Goal: Check status: Check status

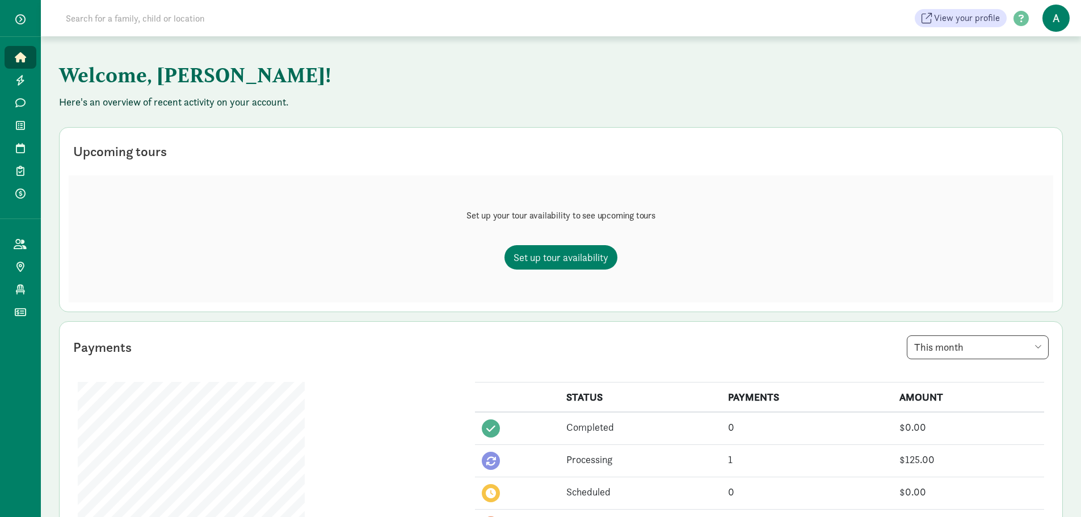
click at [19, 20] on span "button" at bounding box center [20, 19] width 10 height 10
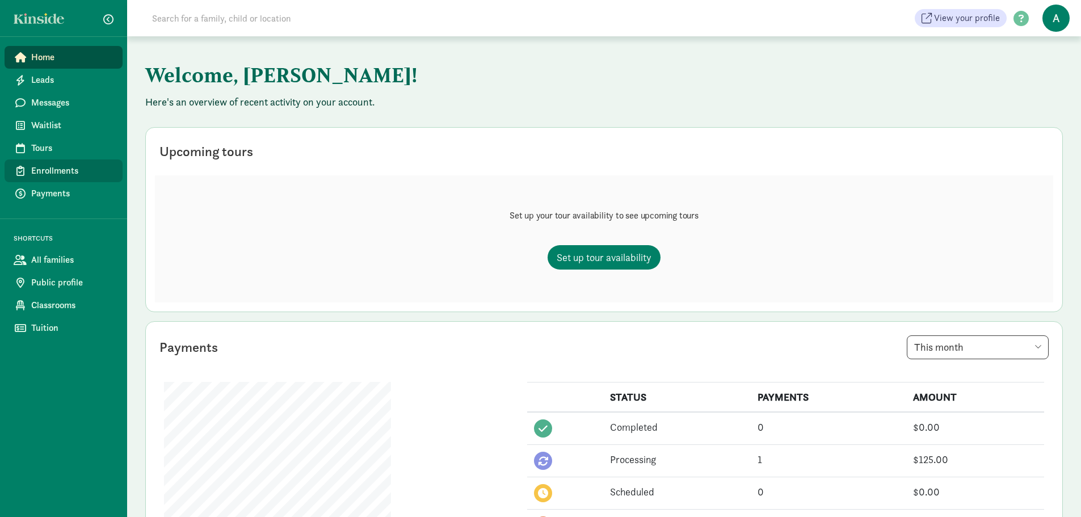
click at [53, 164] on span "Enrollments" at bounding box center [72, 171] width 82 height 14
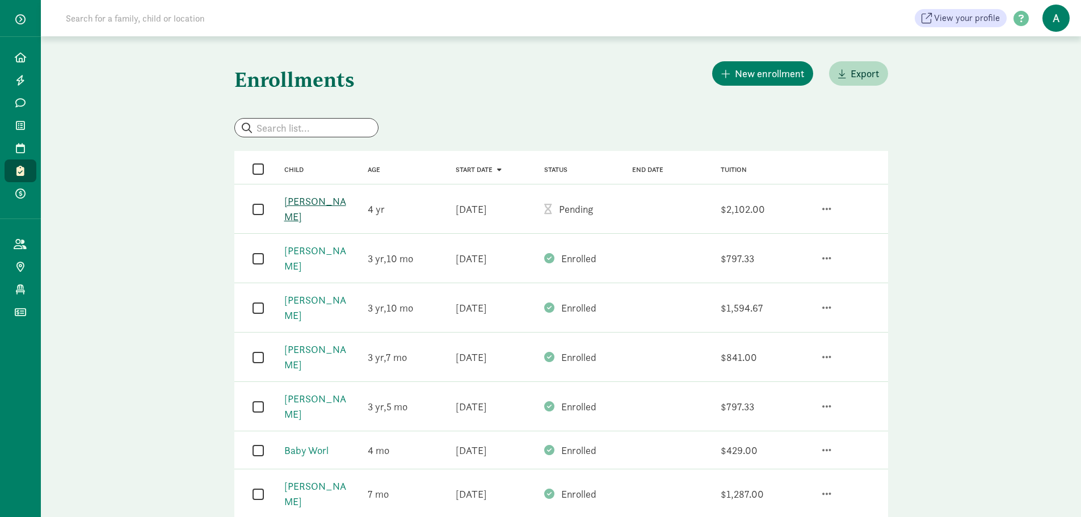
click at [314, 199] on link "[PERSON_NAME]" at bounding box center [315, 209] width 62 height 28
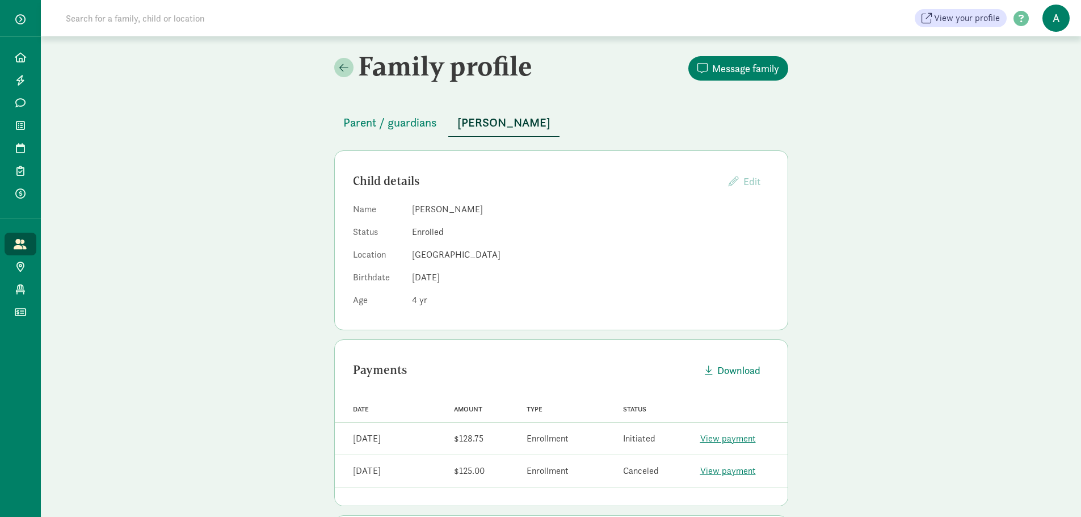
scroll to position [57, 0]
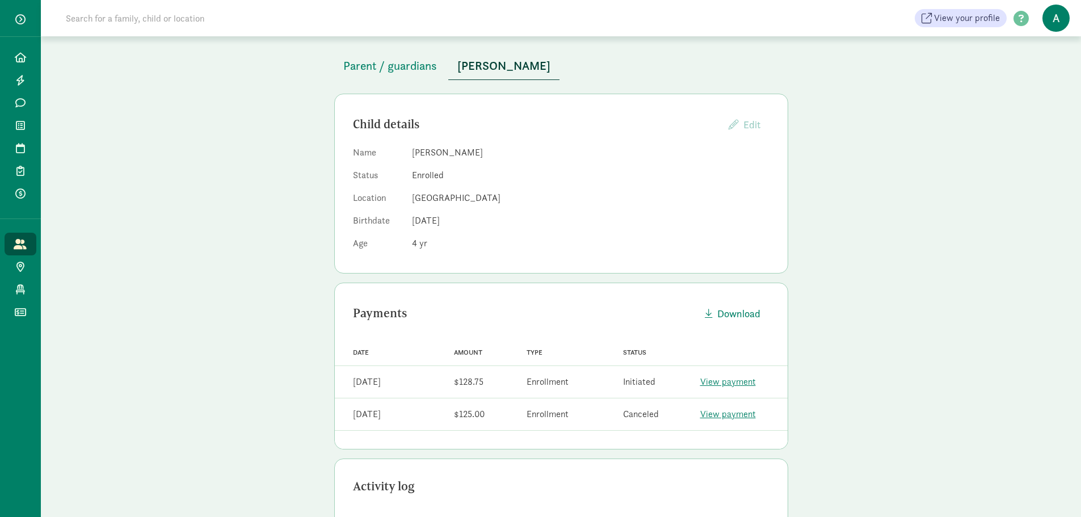
click at [745, 381] on link "View payment" at bounding box center [728, 382] width 56 height 12
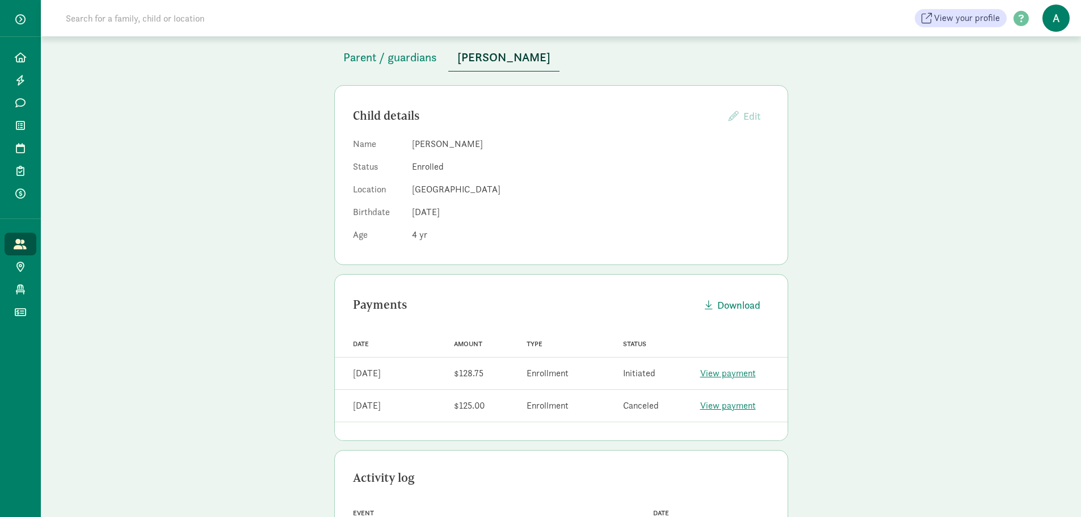
scroll to position [341, 0]
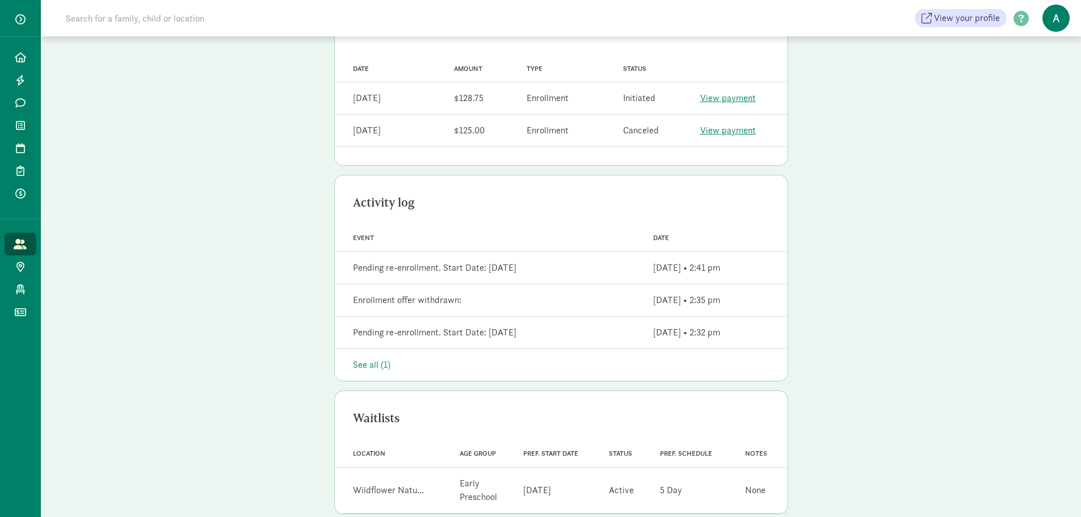
click at [537, 264] on div "Event Pending re-enrollment. Start Date: [DATE]" at bounding box center [487, 268] width 296 height 23
click at [376, 367] on div "See all (1)" at bounding box center [561, 365] width 417 height 14
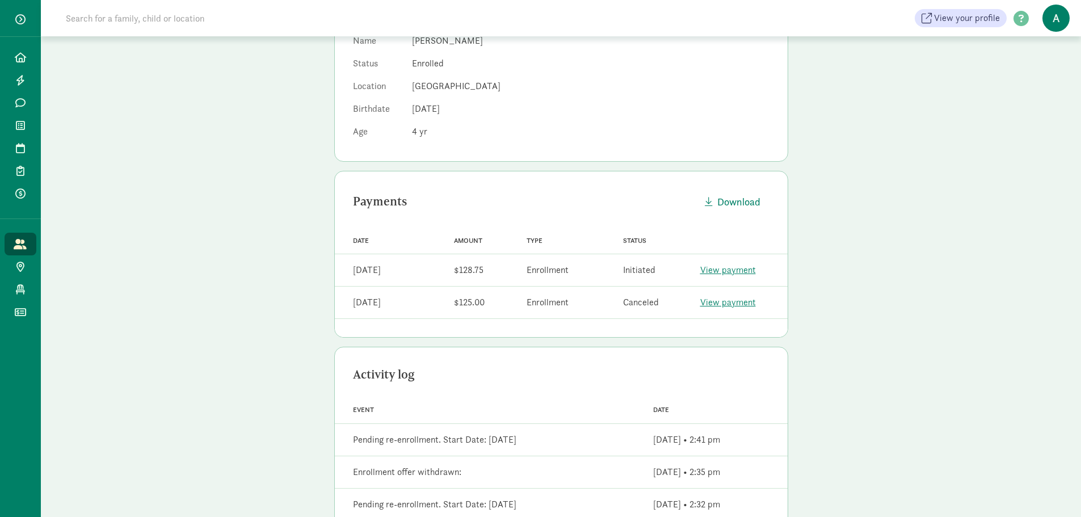
scroll to position [0, 0]
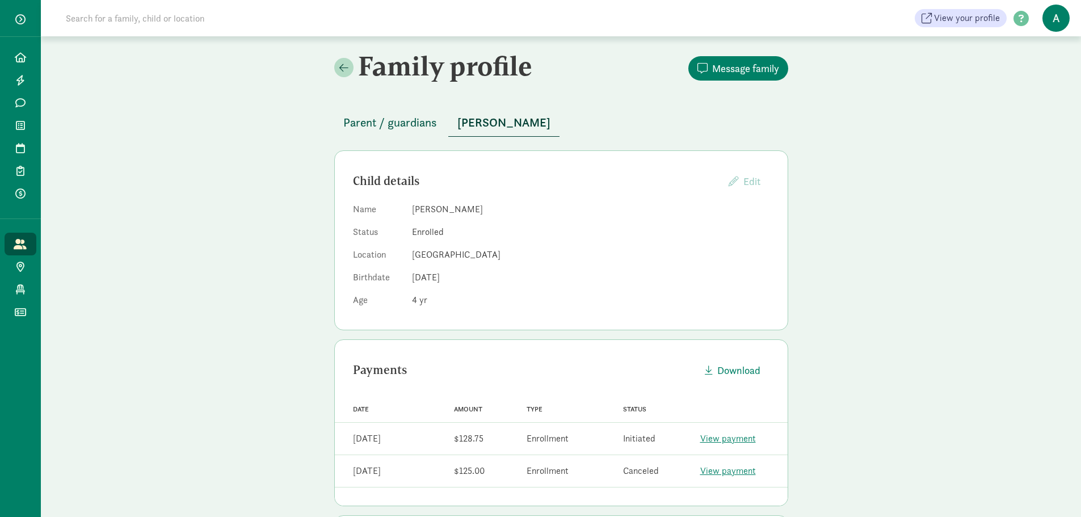
click at [410, 135] on button "Parent / guardians" at bounding box center [390, 122] width 112 height 27
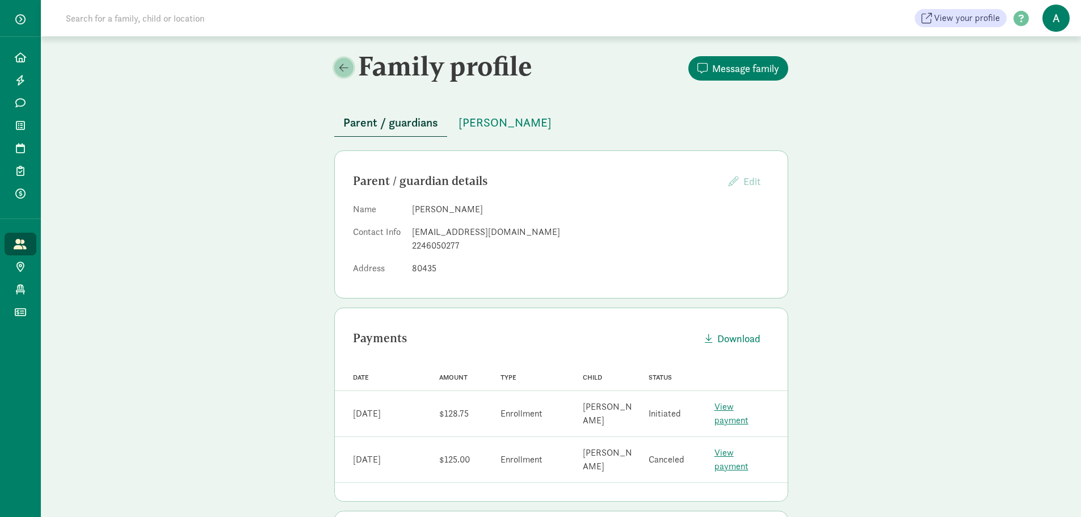
click at [342, 62] on span at bounding box center [343, 67] width 9 height 10
